Goal: Check status: Check status

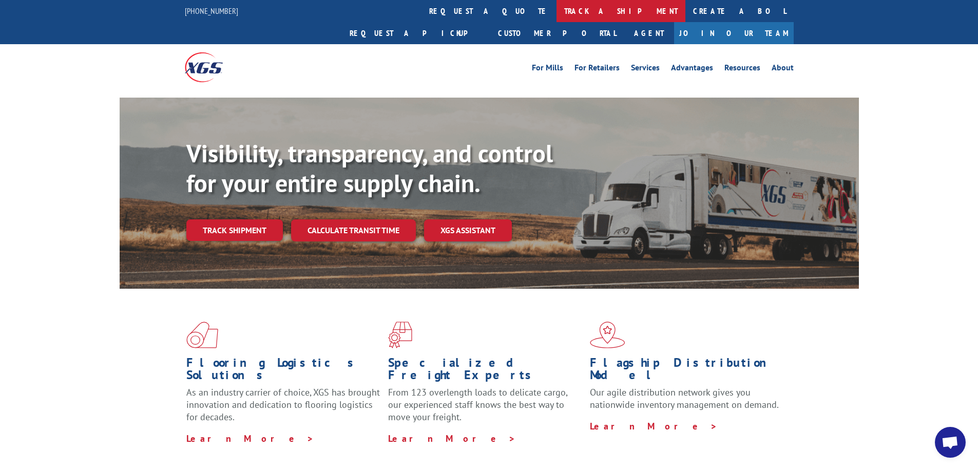
click at [557, 8] on link "track a shipment" at bounding box center [621, 11] width 129 height 22
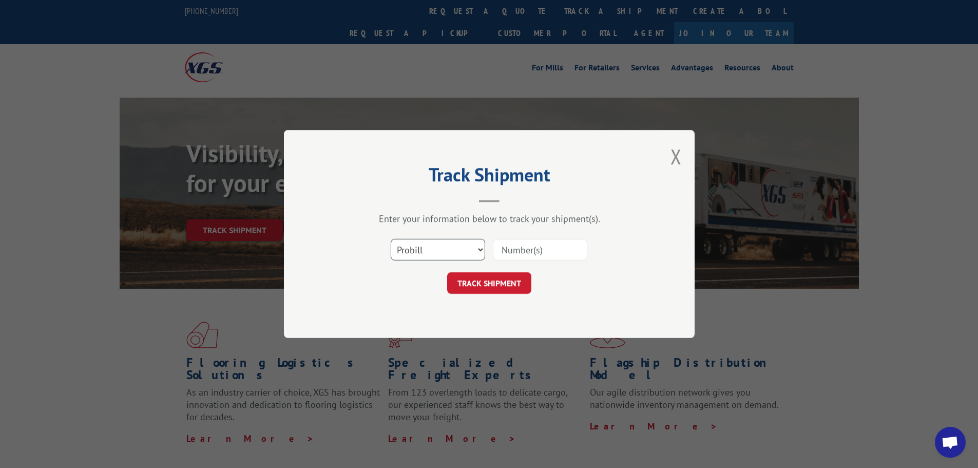
click at [452, 247] on select "Select category... Probill BOL PO" at bounding box center [438, 250] width 94 height 22
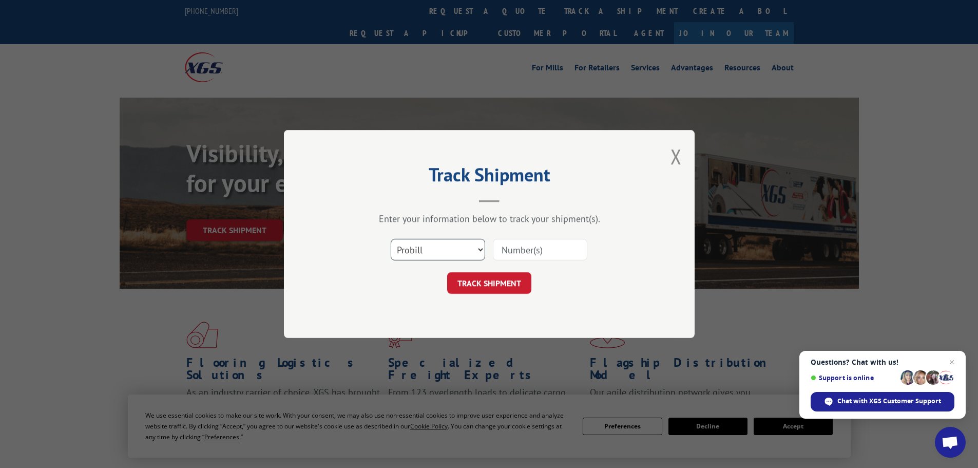
select select "bol"
click at [391, 239] on select "Select category... Probill BOL PO" at bounding box center [438, 250] width 94 height 22
click at [540, 251] on input at bounding box center [540, 250] width 94 height 22
paste input "5448385"
type input "5448385"
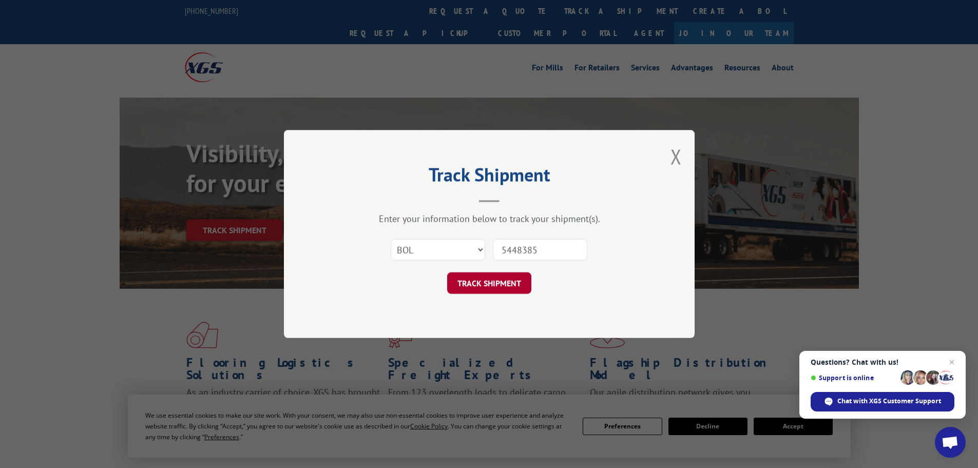
click at [486, 276] on button "TRACK SHIPMENT" at bounding box center [489, 283] width 84 height 22
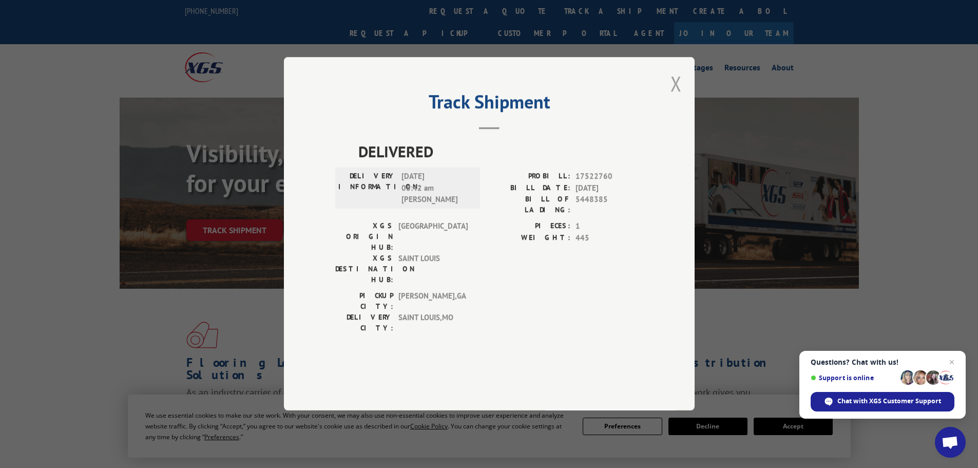
click at [679, 97] on button "Close modal" at bounding box center [676, 83] width 11 height 27
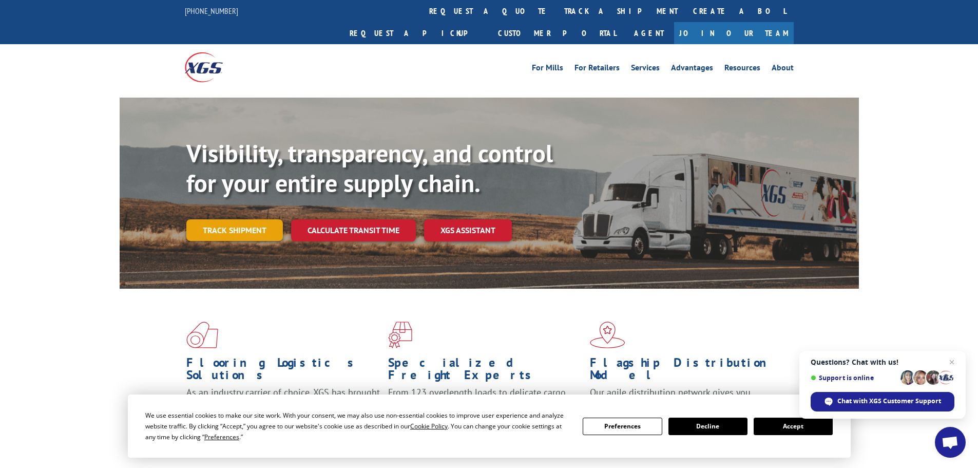
click at [243, 219] on link "Track shipment" at bounding box center [234, 230] width 97 height 22
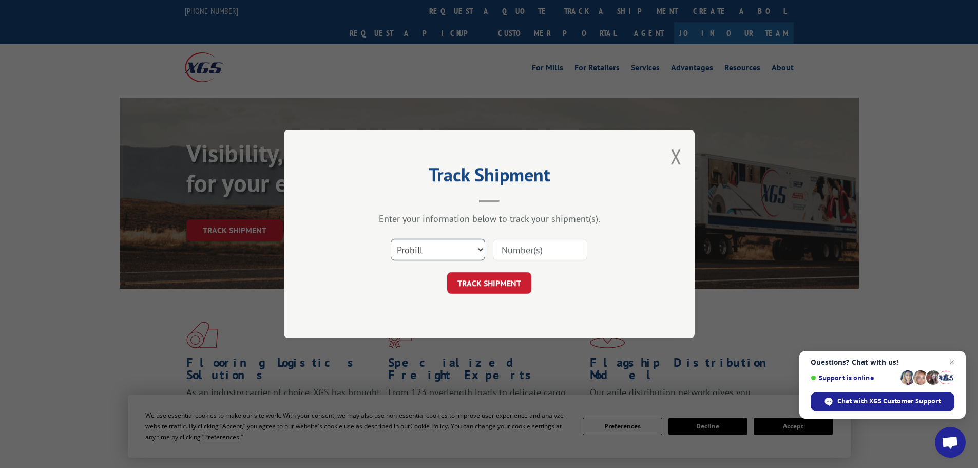
click at [460, 258] on select "Select category... Probill BOL PO" at bounding box center [438, 250] width 94 height 22
select select "bol"
click at [391, 239] on select "Select category... Probill BOL PO" at bounding box center [438, 250] width 94 height 22
click at [532, 255] on input at bounding box center [540, 250] width 94 height 22
paste input "7040204"
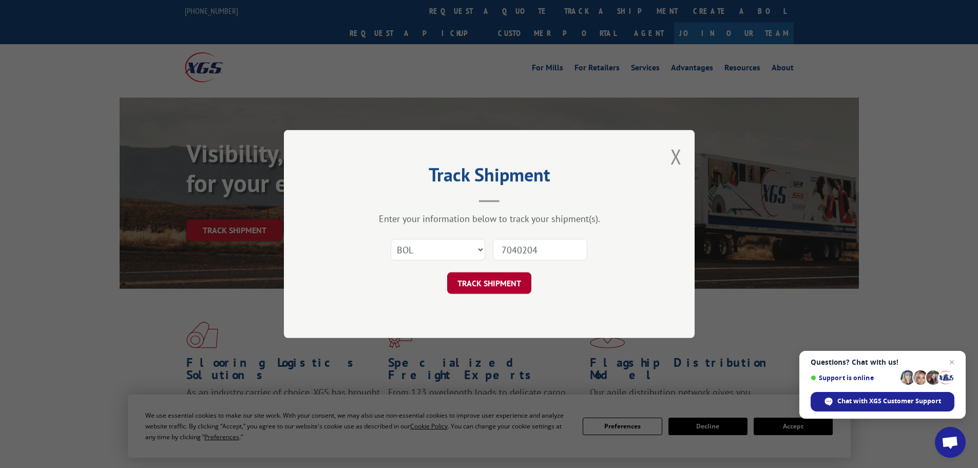
drag, startPoint x: 532, startPoint y: 254, endPoint x: 510, endPoint y: 275, distance: 30.1
click at [528, 258] on input "7040204" at bounding box center [540, 250] width 94 height 22
type input "7040204"
click at [509, 281] on button "TRACK SHIPMENT" at bounding box center [489, 283] width 84 height 22
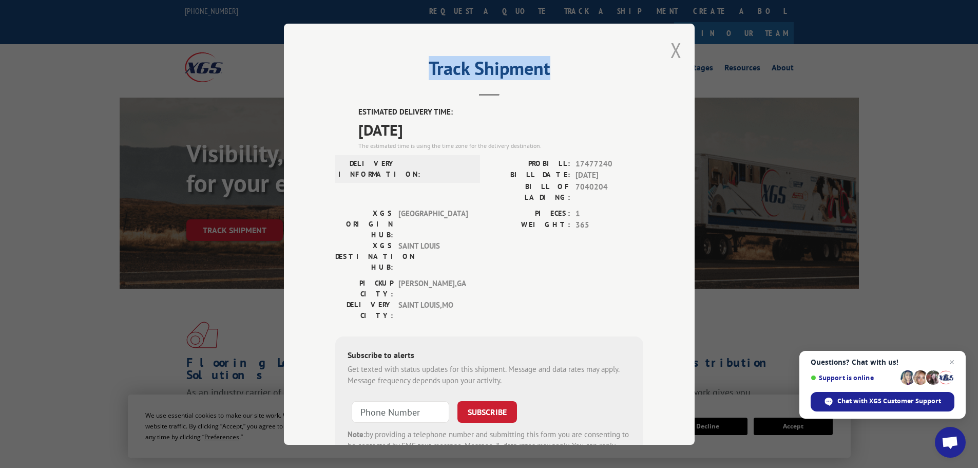
click at [666, 54] on div "Track Shipment ESTIMATED DELIVERY TIME: [DATE] The estimated time is using the …" at bounding box center [489, 234] width 411 height 421
click at [678, 54] on div "Track Shipment ESTIMATED DELIVERY TIME: [DATE] The estimated time is using the …" at bounding box center [489, 234] width 411 height 421
click at [671, 54] on button "Close modal" at bounding box center [676, 49] width 11 height 27
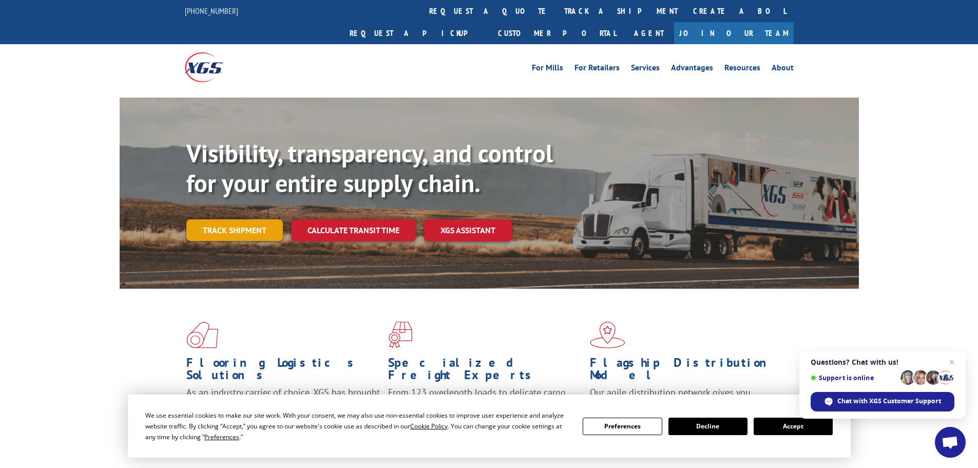
click at [240, 219] on link "Track shipment" at bounding box center [234, 230] width 97 height 22
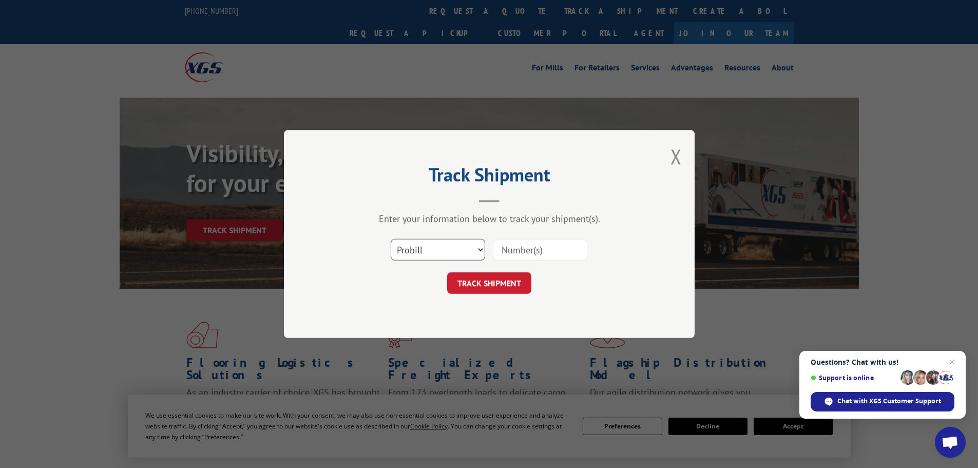
click at [451, 251] on select "Select category... Probill BOL PO" at bounding box center [438, 250] width 94 height 22
select select "bol"
click at [391, 239] on select "Select category... Probill BOL PO" at bounding box center [438, 250] width 94 height 22
click at [494, 258] on input at bounding box center [540, 250] width 94 height 22
paste input "5436602"
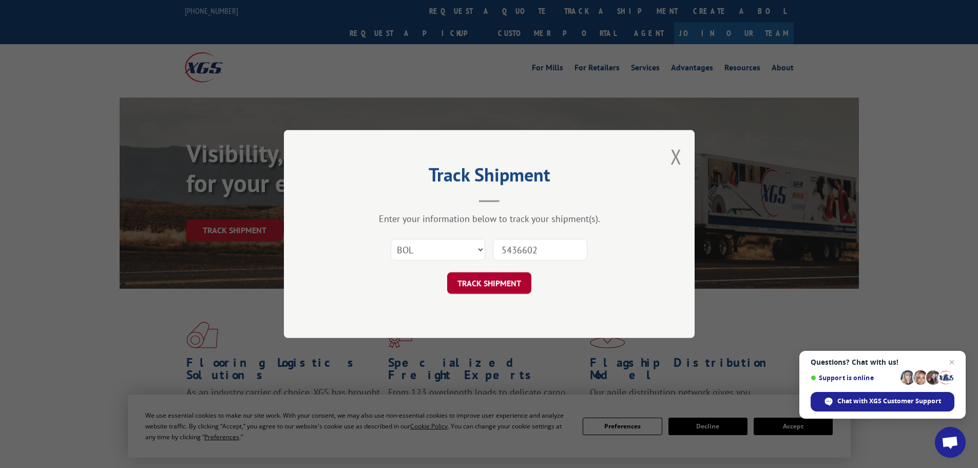
type input "5436602"
click at [502, 282] on button "TRACK SHIPMENT" at bounding box center [489, 283] width 84 height 22
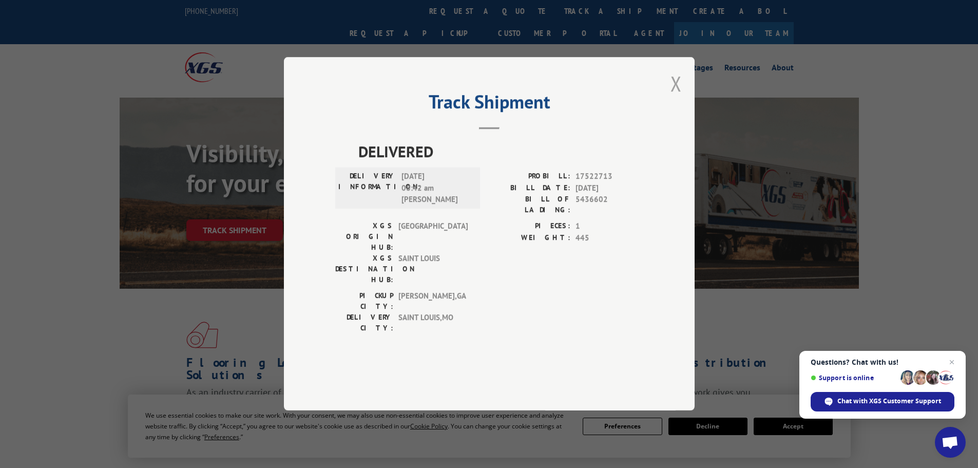
drag, startPoint x: 672, startPoint y: 117, endPoint x: 481, endPoint y: 17, distance: 215.2
click at [671, 97] on button "Close modal" at bounding box center [676, 83] width 11 height 27
